Goal: Task Accomplishment & Management: Use online tool/utility

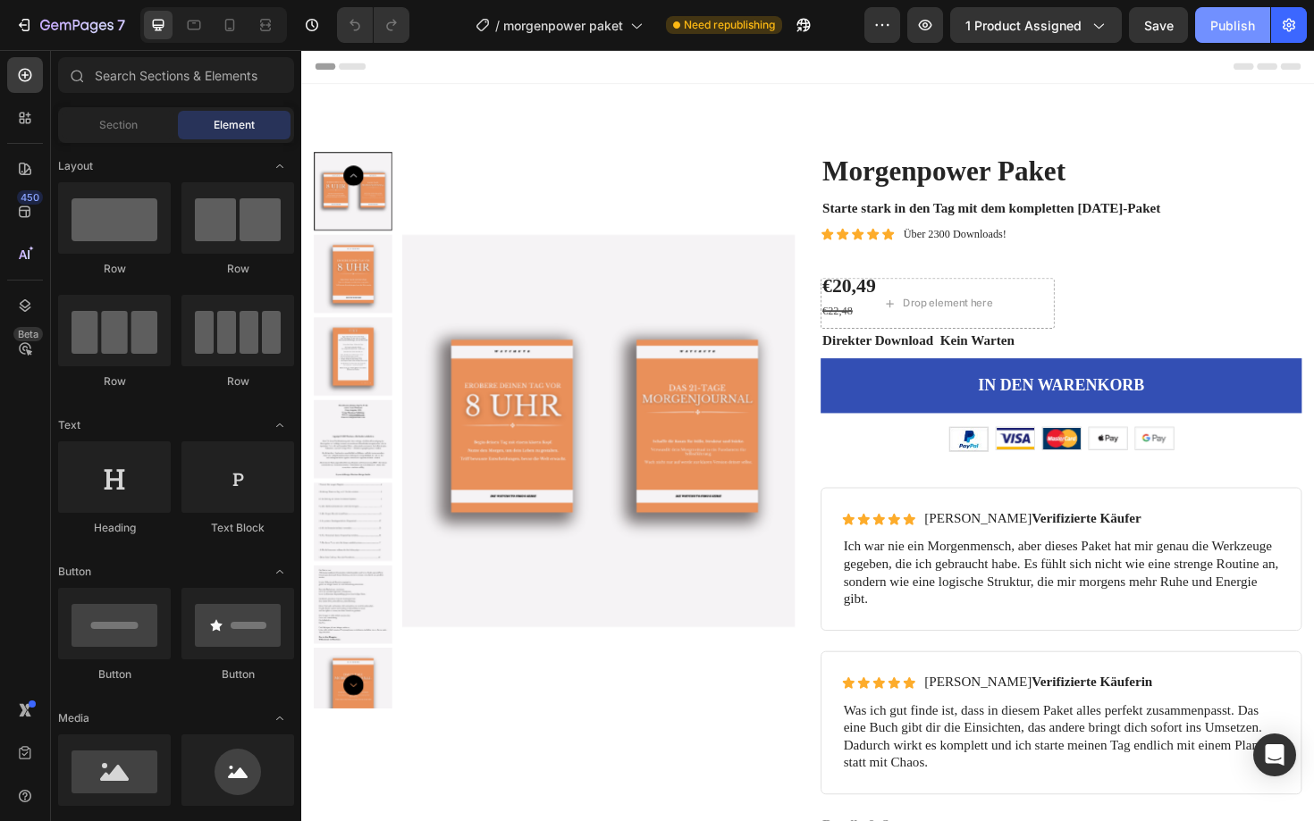
click at [1217, 21] on div "Publish" at bounding box center [1232, 25] width 45 height 19
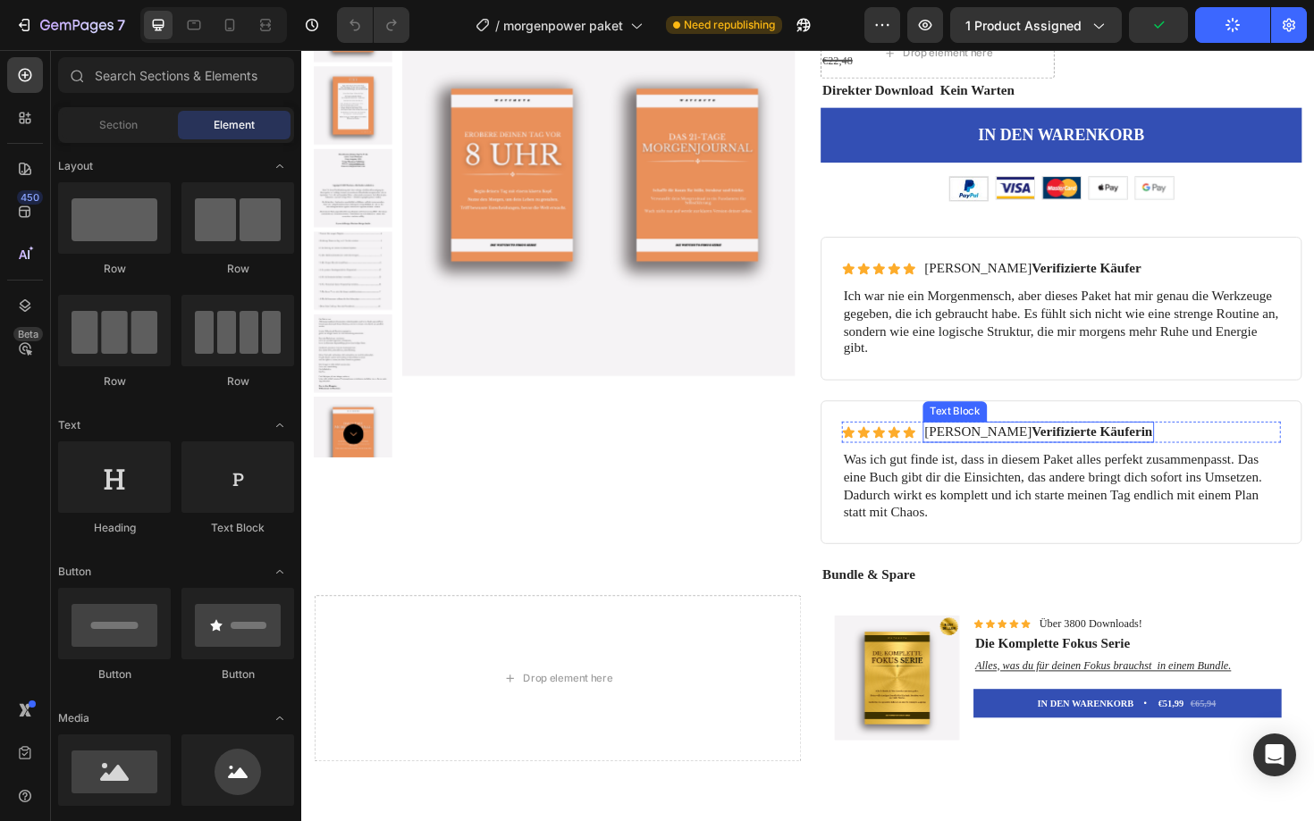
scroll to position [299, 0]
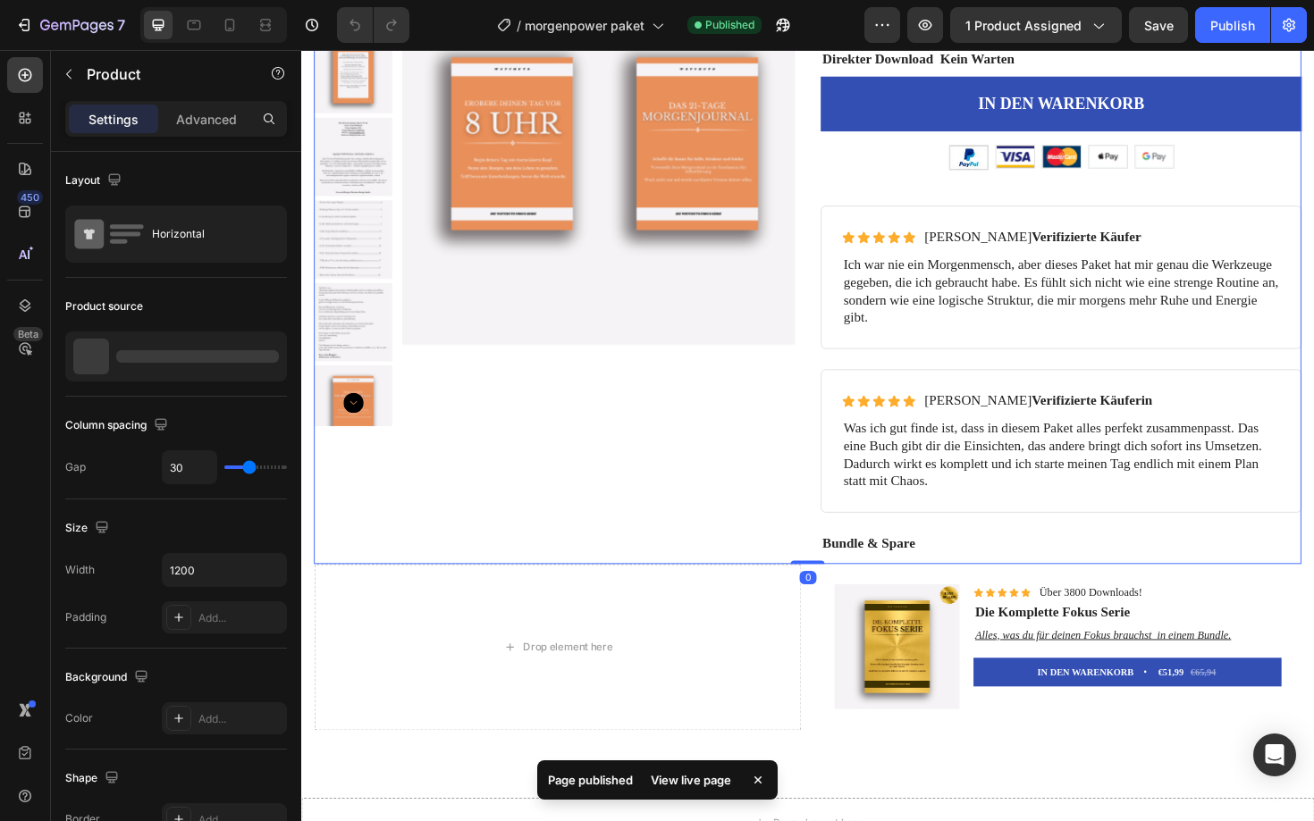
click at [790, 523] on div "Product Images" at bounding box center [570, 228] width 510 height 736
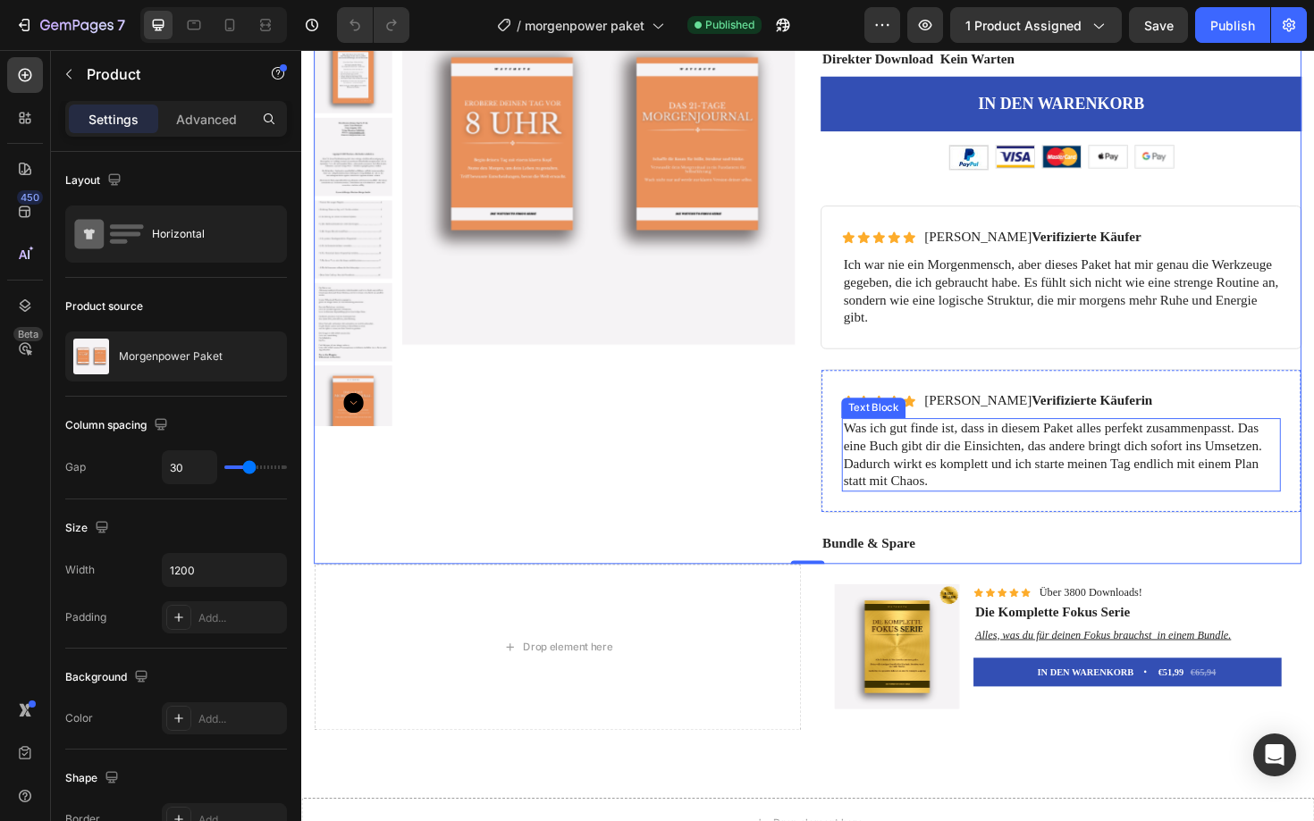
click at [944, 463] on p "Was ich gut finde ist, dass in diesem Paket alles perfekt zusammenpasst. Das ei…" at bounding box center [1105, 479] width 461 height 74
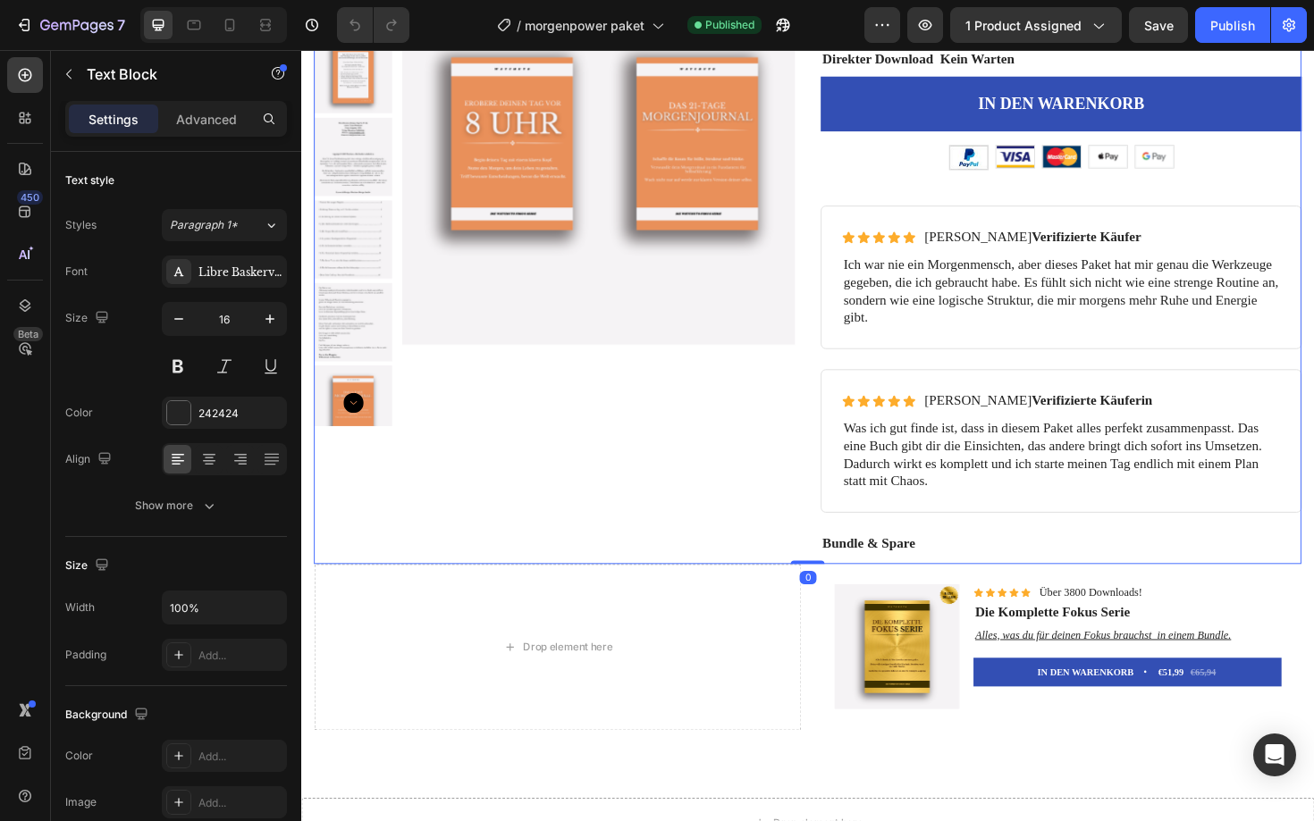
click at [792, 476] on div "Product Images" at bounding box center [570, 228] width 510 height 736
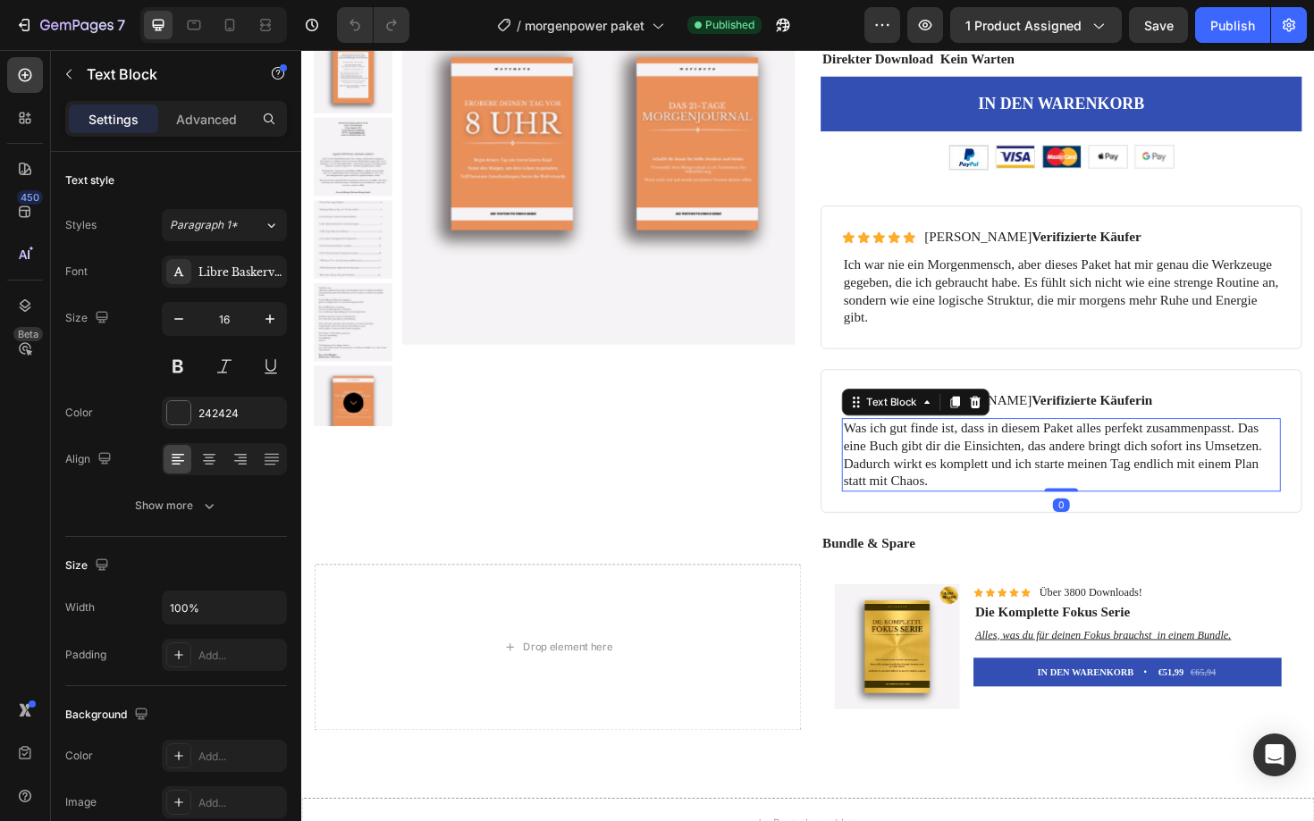
click at [905, 478] on p "Was ich gut finde ist, dass in diesem Paket alles perfekt zusammenpasst. Das ei…" at bounding box center [1105, 479] width 461 height 74
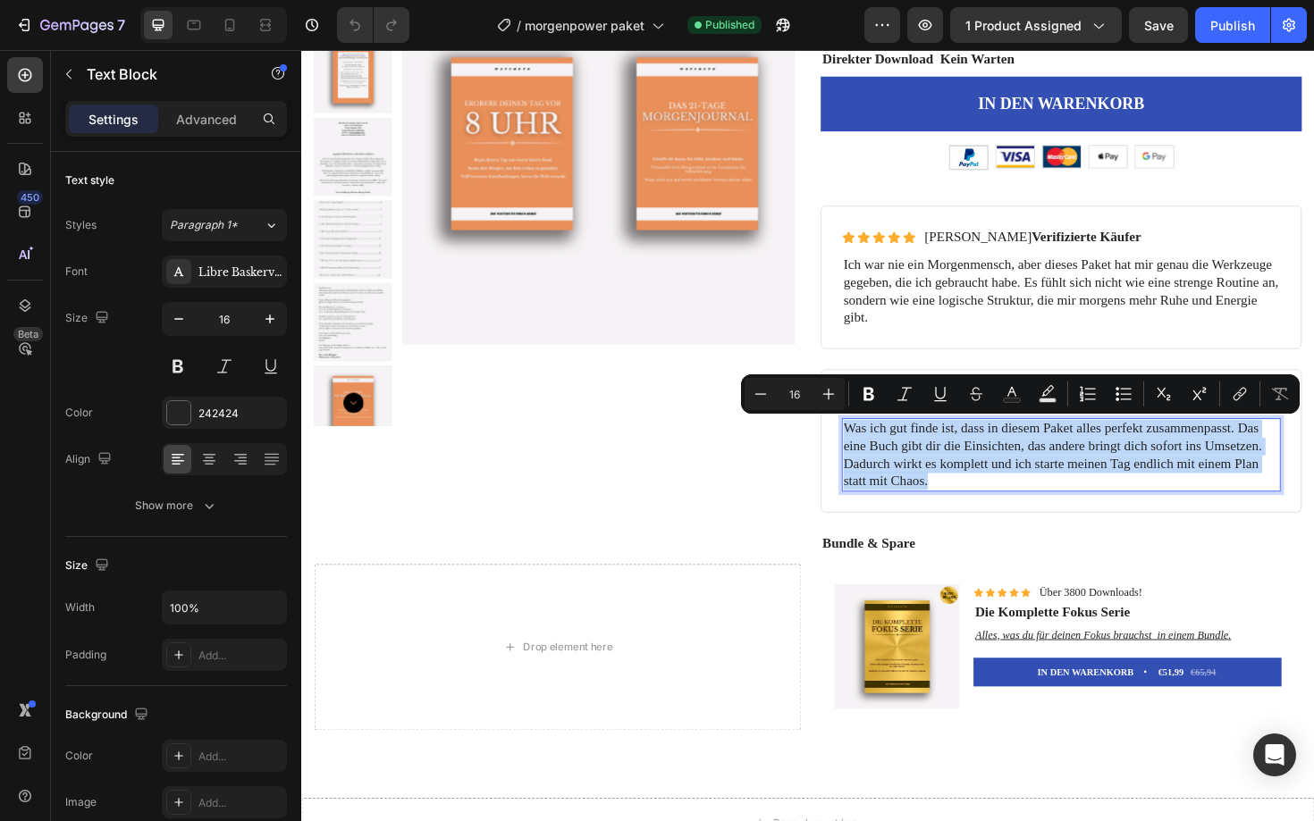
copy p "Was ich gut finde ist, dass in diesem Paket alles perfekt zusammenpasst. Das ei…"
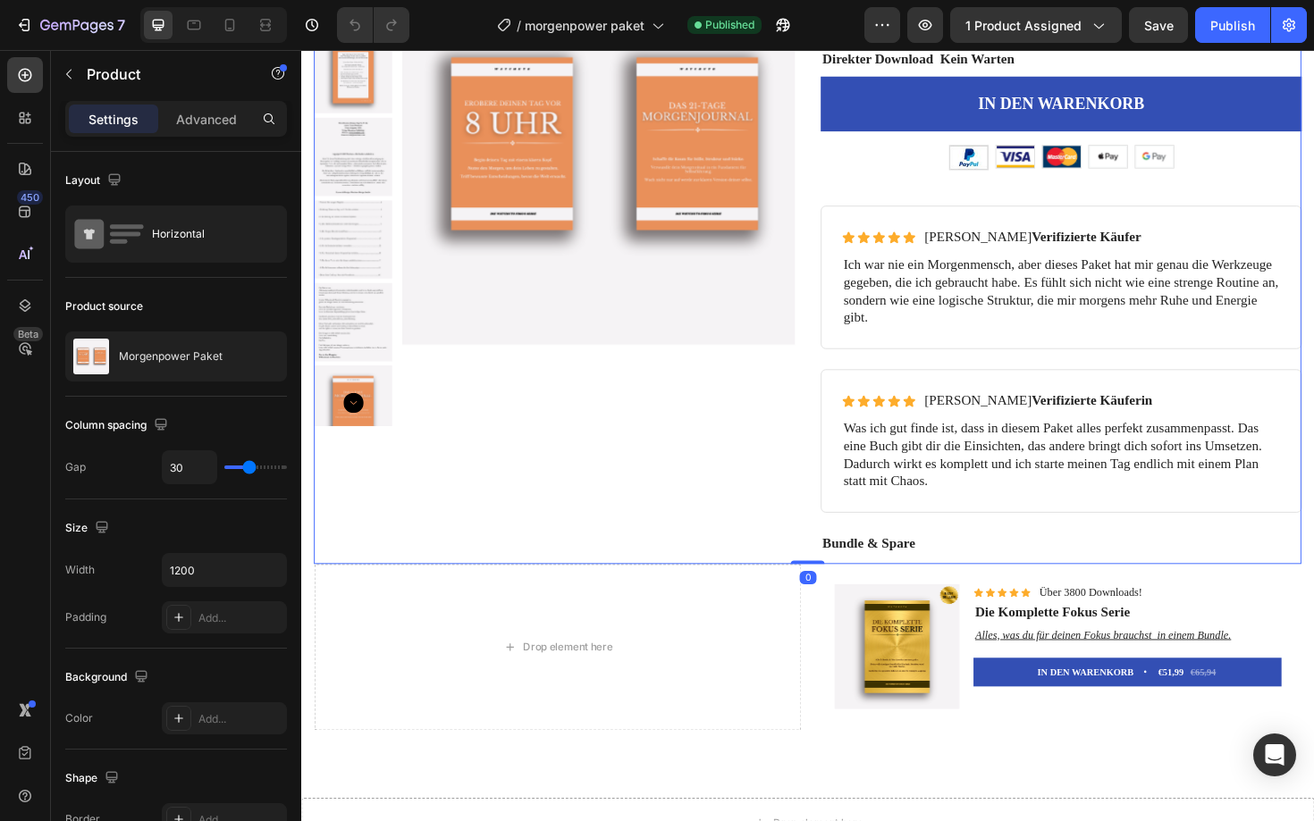
click at [566, 526] on div "Product Images" at bounding box center [570, 228] width 510 height 736
click at [29, 17] on icon "button" at bounding box center [24, 25] width 18 height 18
